Goal: Navigation & Orientation: Find specific page/section

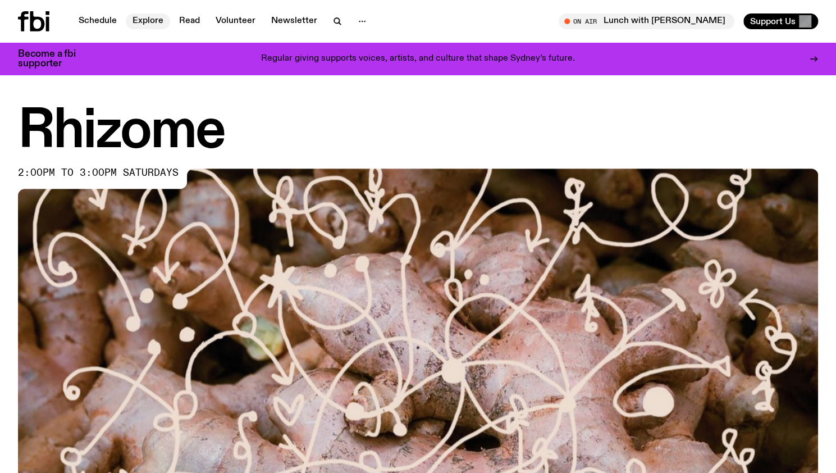
click at [141, 25] on link "Explore" at bounding box center [148, 21] width 44 height 16
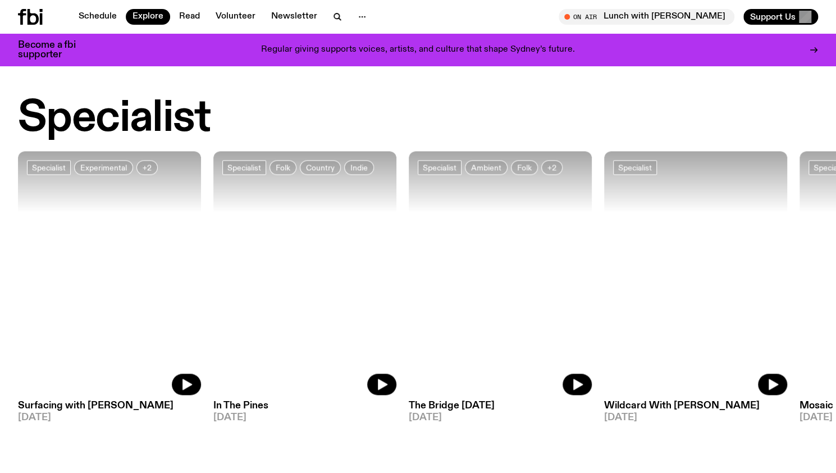
scroll to position [833, 0]
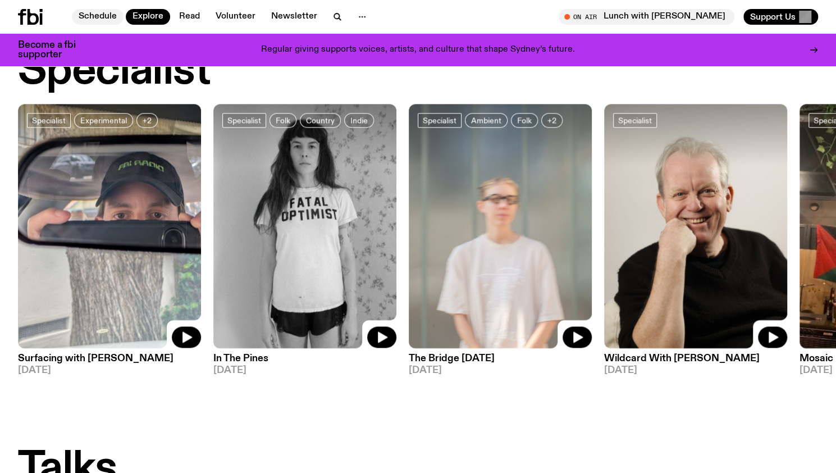
click at [112, 19] on link "Schedule" at bounding box center [98, 17] width 52 height 16
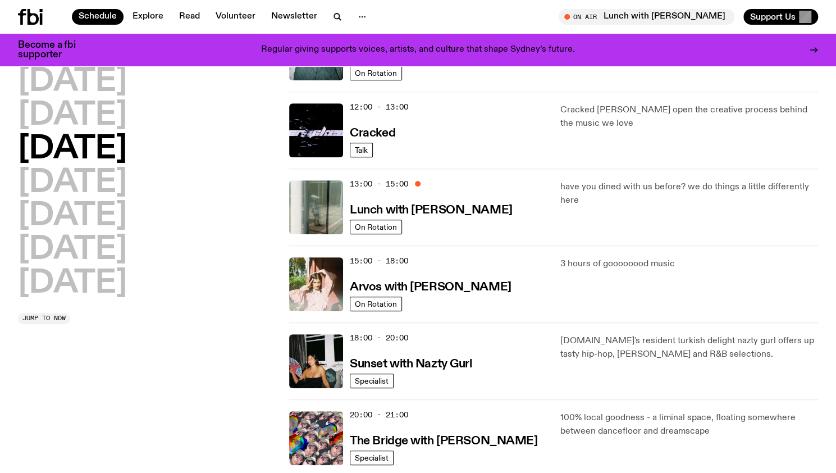
scroll to position [220, 0]
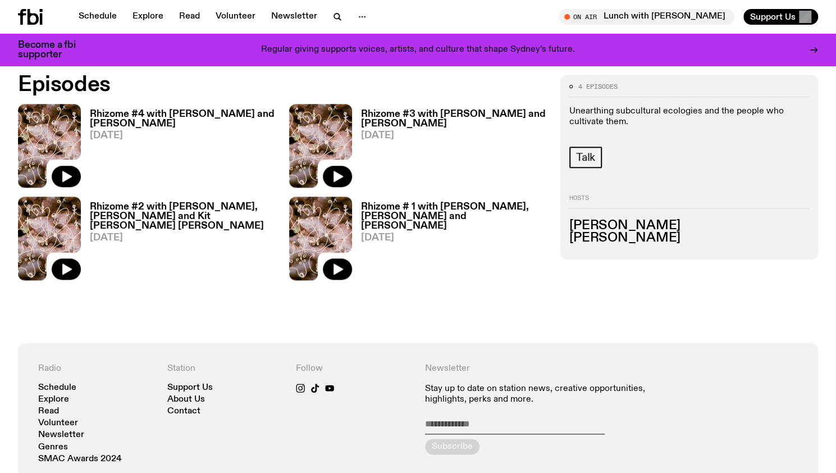
scroll to position [497, 0]
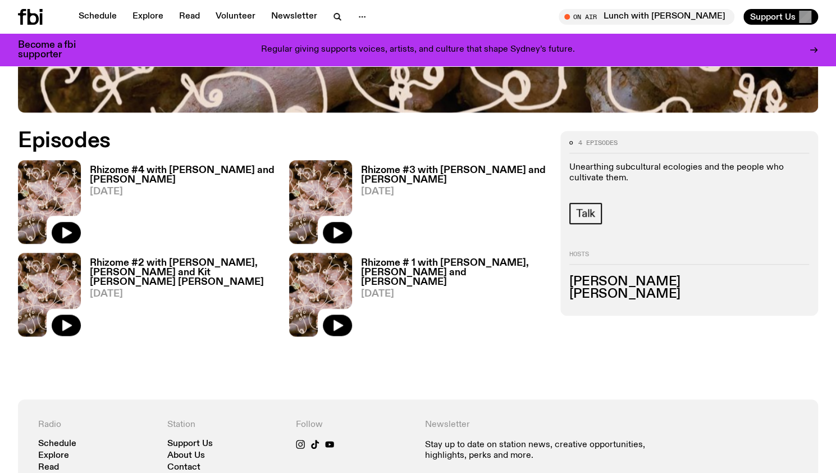
click at [428, 267] on h3 "Rhizome # 1 with [PERSON_NAME], [PERSON_NAME] and [PERSON_NAME]" at bounding box center [454, 272] width 186 height 29
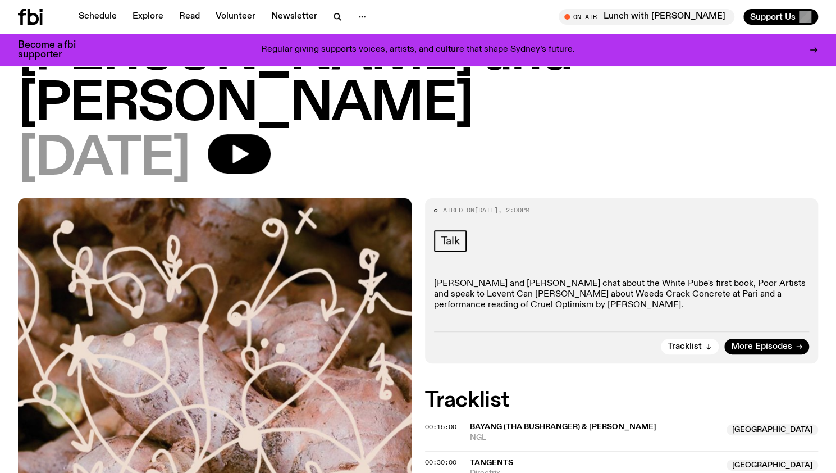
scroll to position [218, 0]
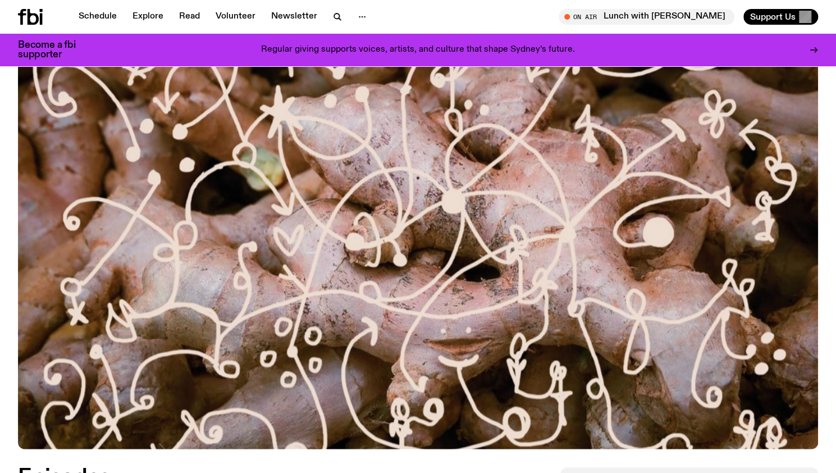
scroll to position [160, 0]
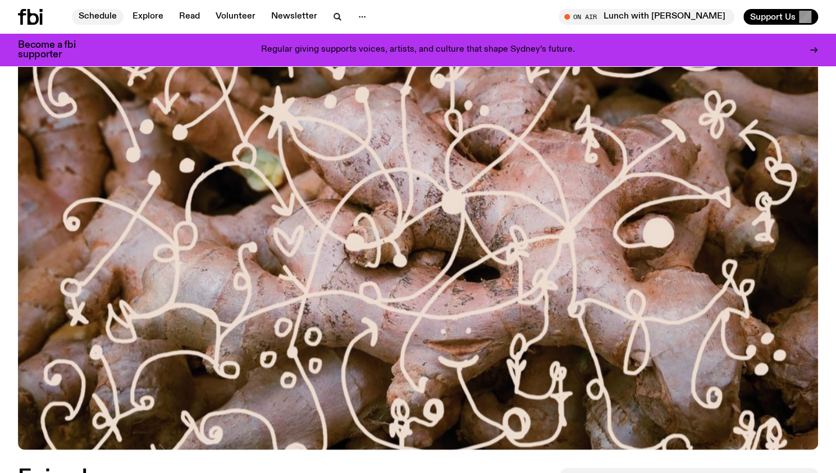
click at [77, 13] on link "Schedule" at bounding box center [98, 17] width 52 height 16
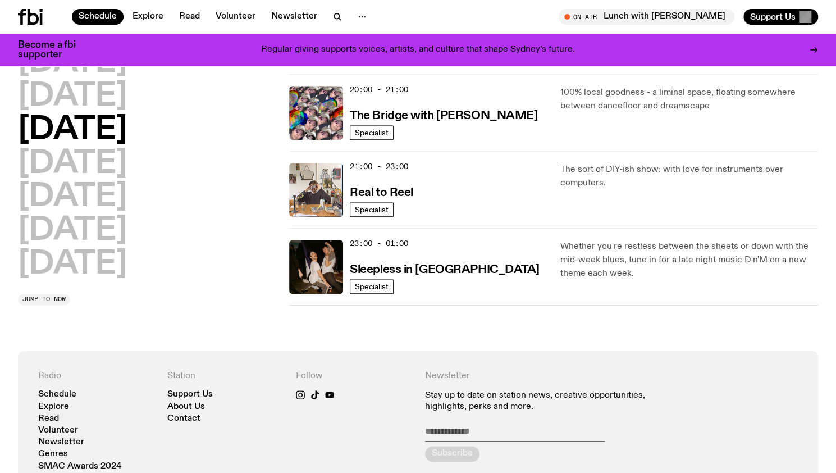
scroll to position [558, 0]
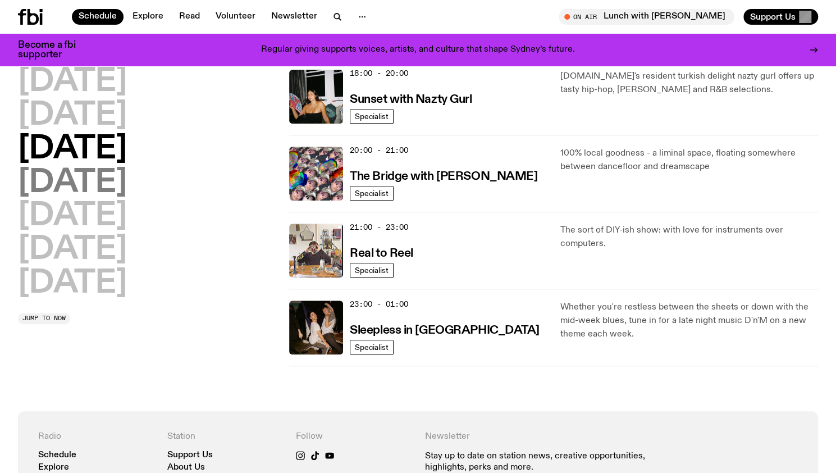
click at [110, 176] on h2 "[DATE]" at bounding box center [72, 182] width 109 height 31
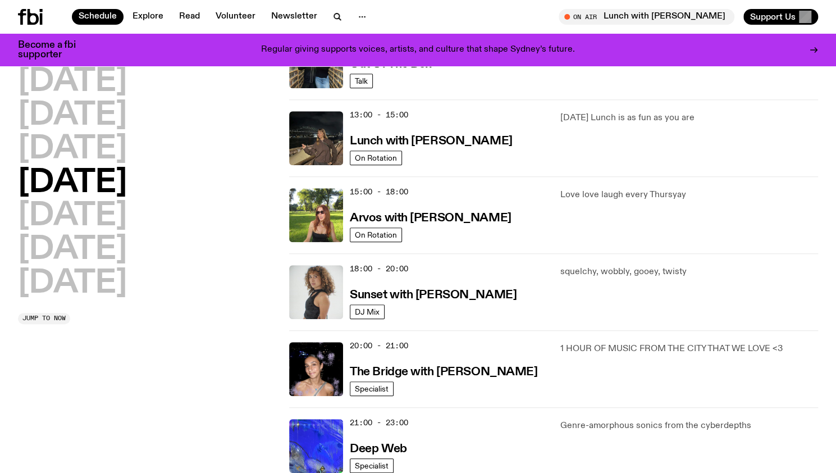
scroll to position [256, 0]
